Goal: Task Accomplishment & Management: Manage account settings

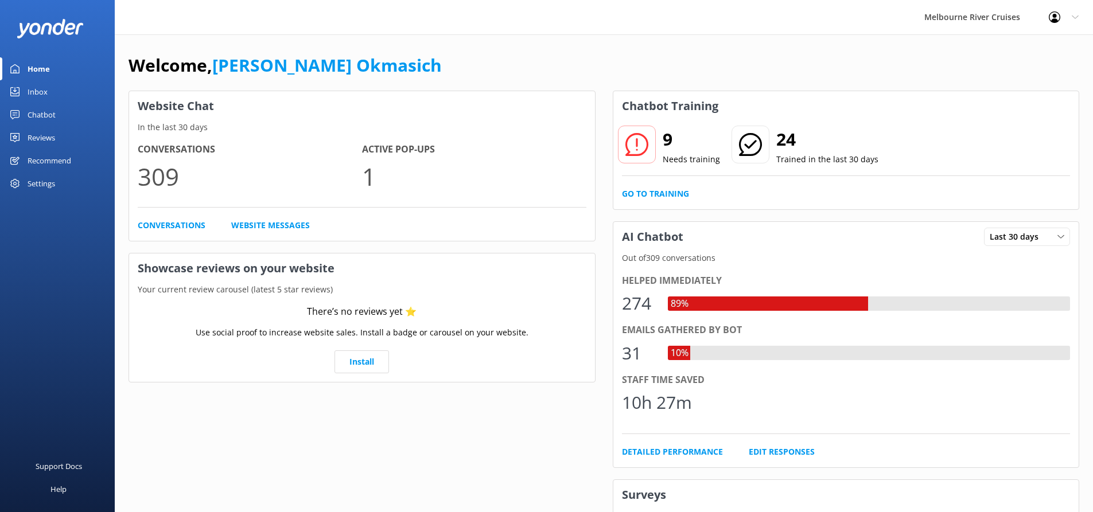
click at [42, 85] on div "Inbox" at bounding box center [38, 91] width 20 height 23
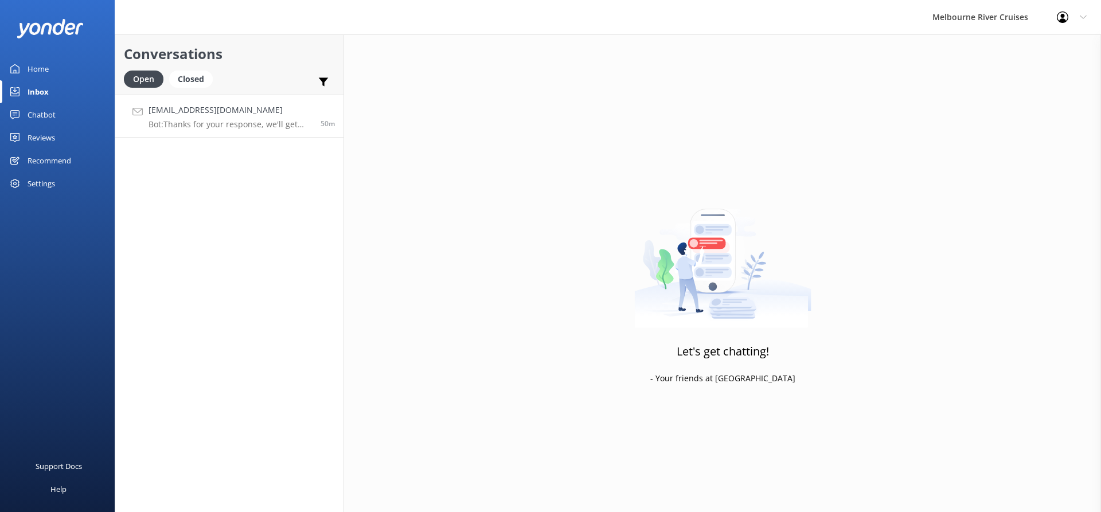
click at [292, 124] on p "Bot: Thanks for your response, we'll get back to you as soon as we can during o…" at bounding box center [230, 124] width 163 height 10
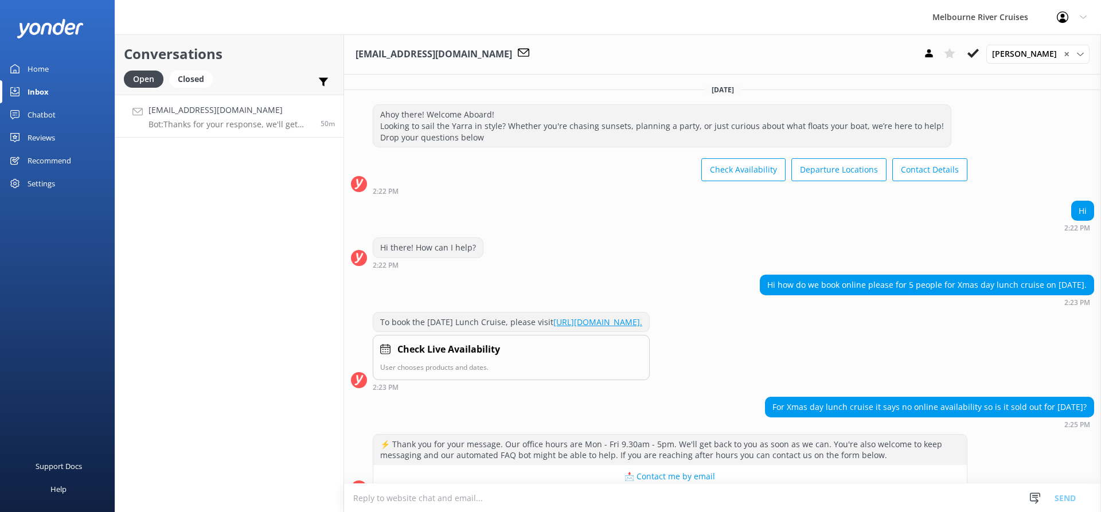
scroll to position [143, 0]
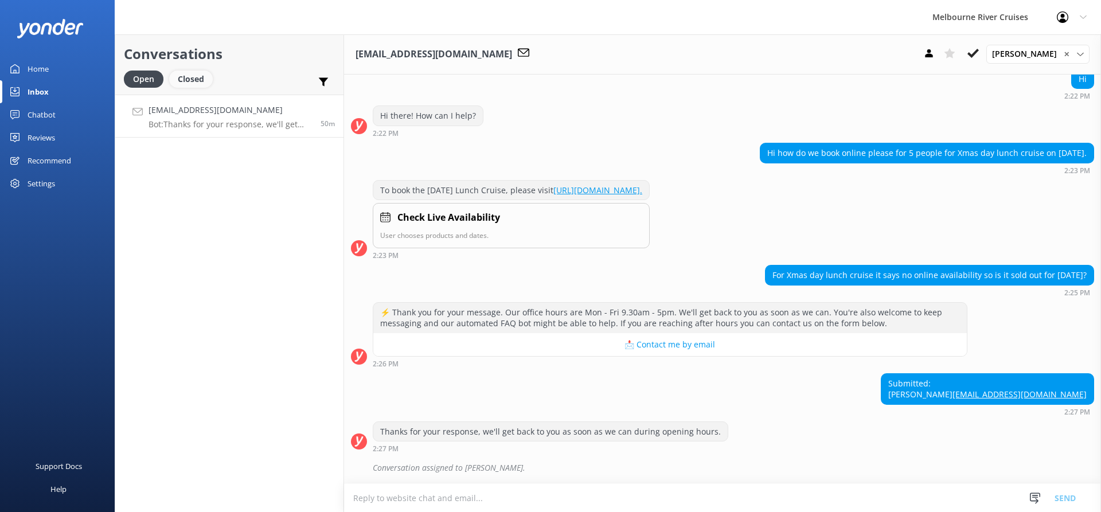
click at [190, 83] on div "Closed" at bounding box center [191, 79] width 44 height 17
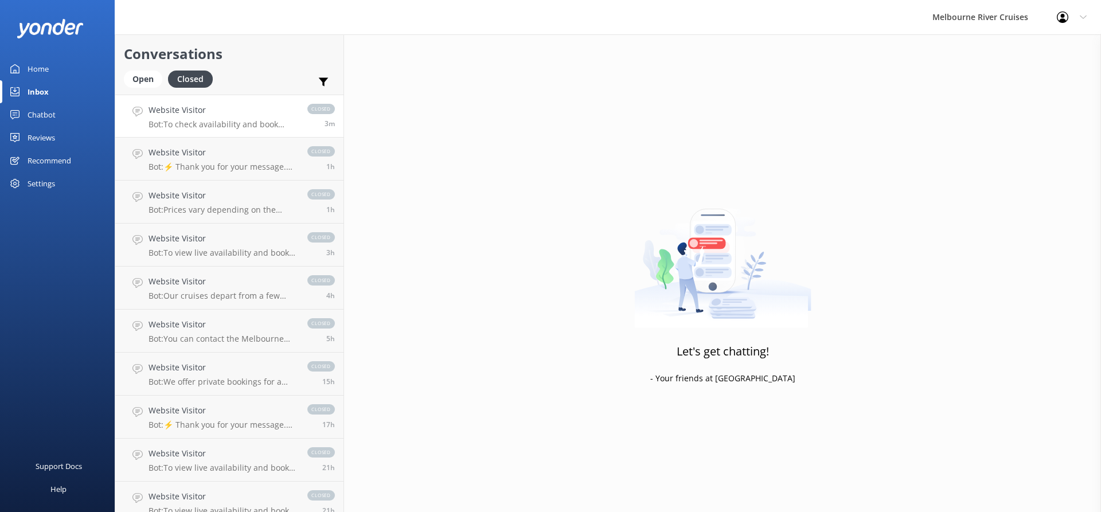
click at [241, 116] on h4 "Website Visitor" at bounding box center [222, 110] width 147 height 13
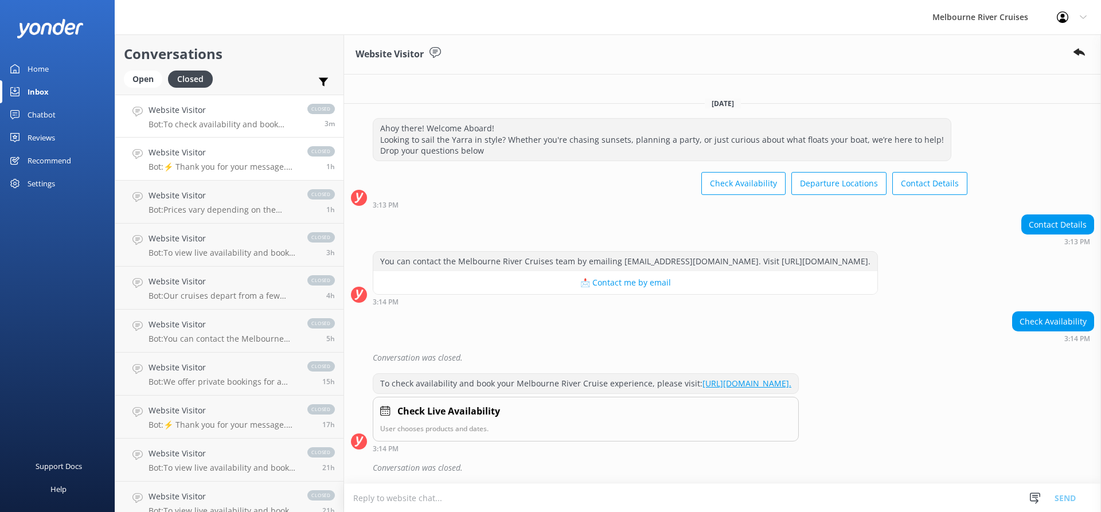
click at [231, 155] on h4 "Website Visitor" at bounding box center [222, 152] width 147 height 13
